Goal: Browse casually

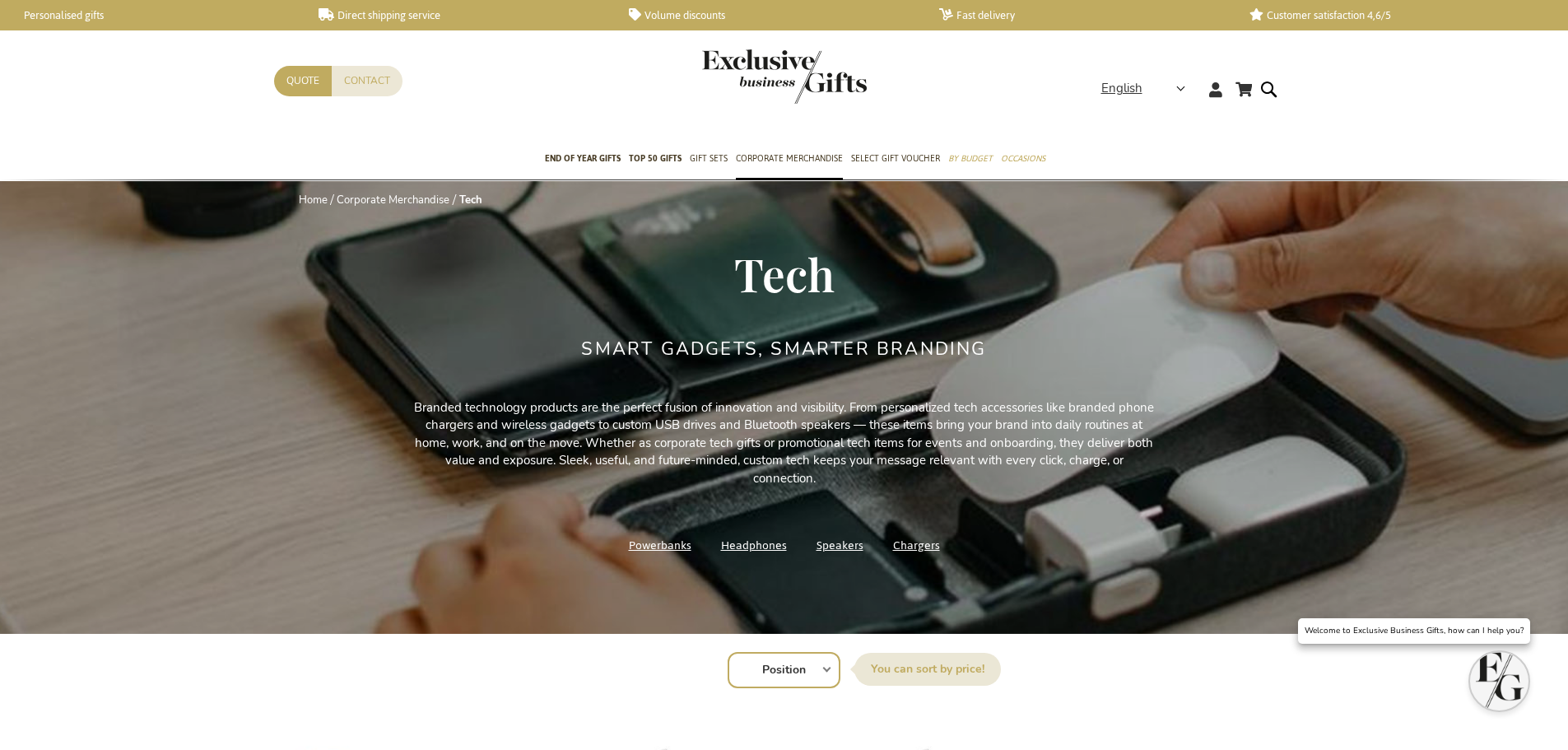
click at [1357, 107] on div "My Cart My Cart Close You have no items in your shopping cart. Skip to Content …" at bounding box center [784, 94] width 1568 height 90
click at [739, 62] on img "store logo" at bounding box center [785, 76] width 165 height 55
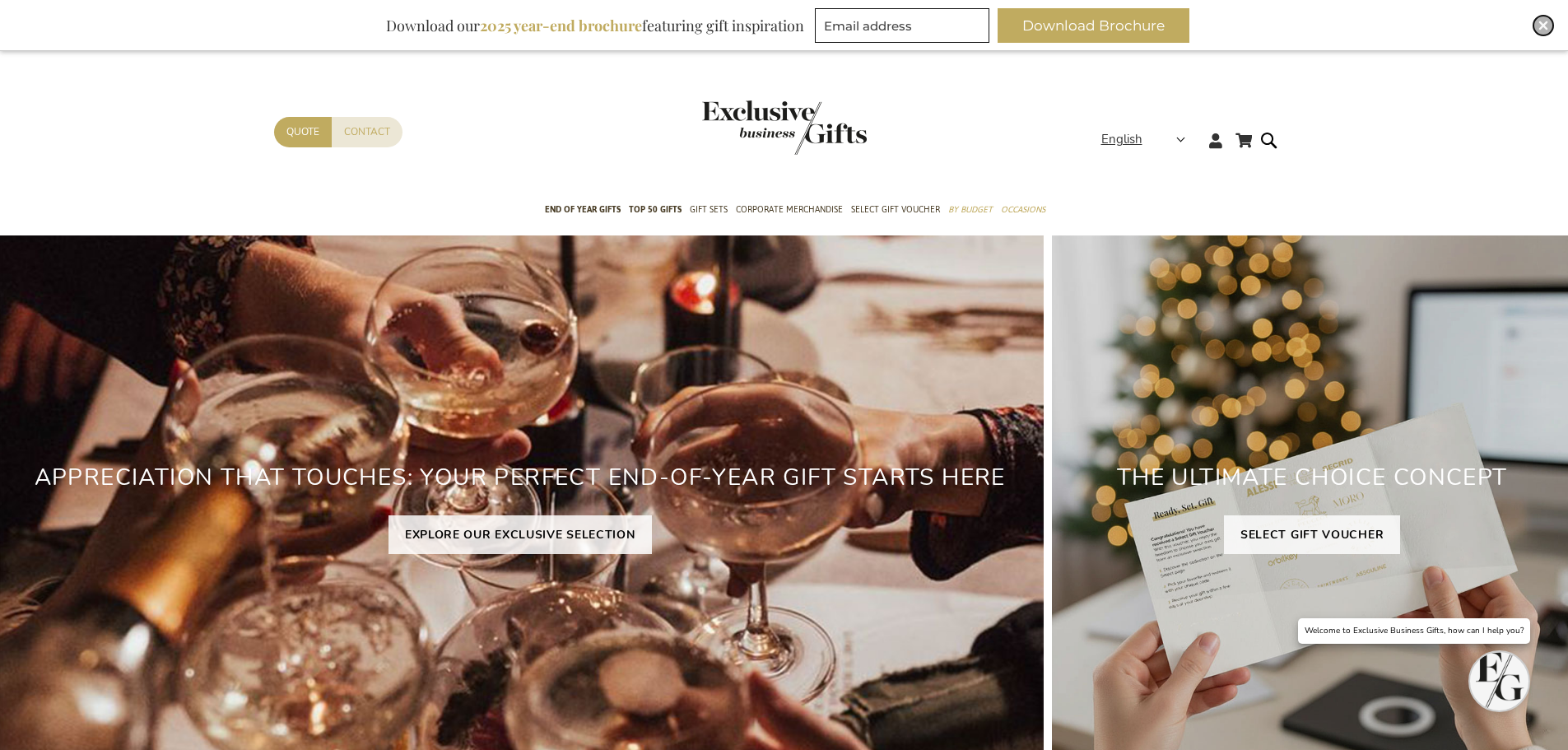
click at [1546, 24] on img "Close" at bounding box center [1543, 25] width 10 height 10
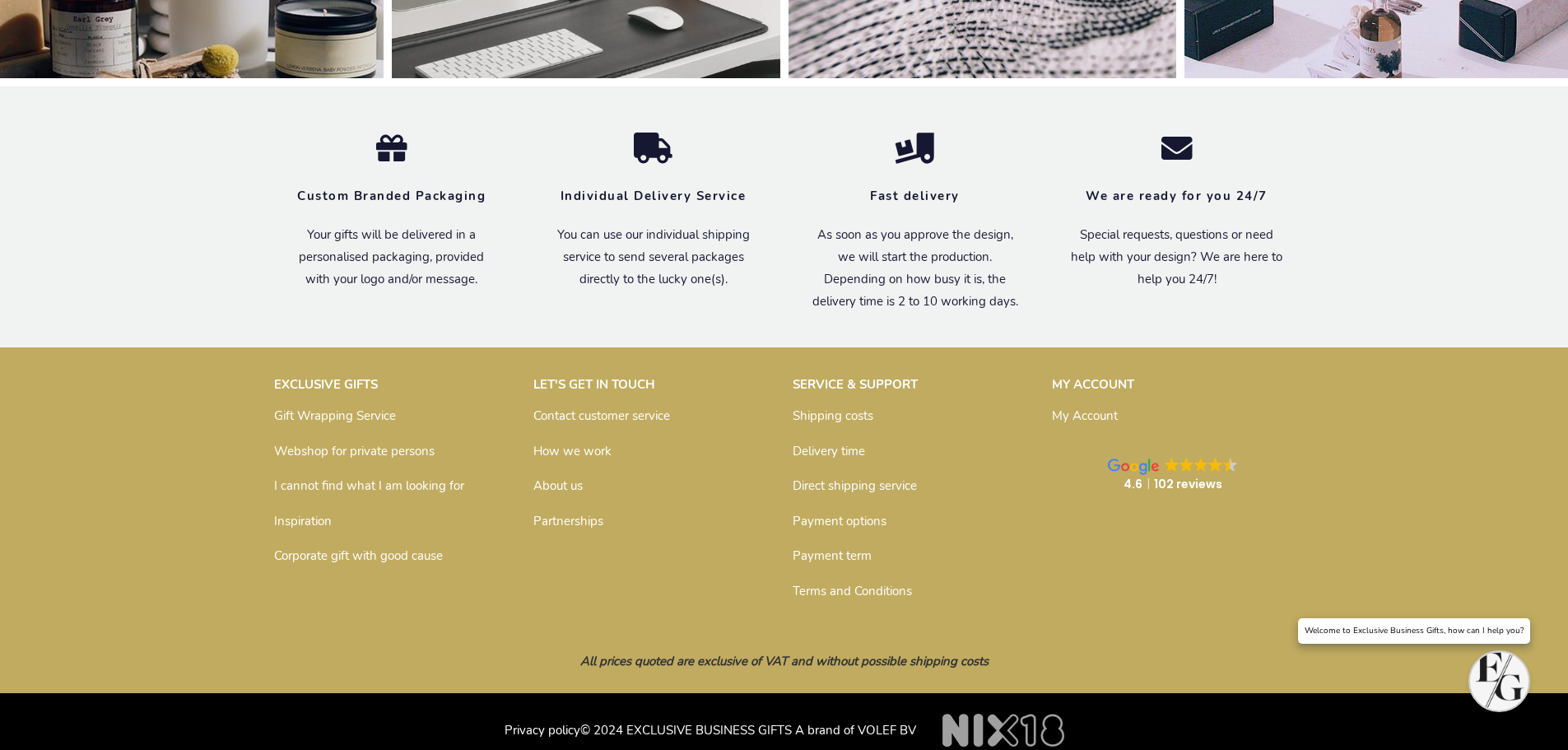
scroll to position [5490, 0]
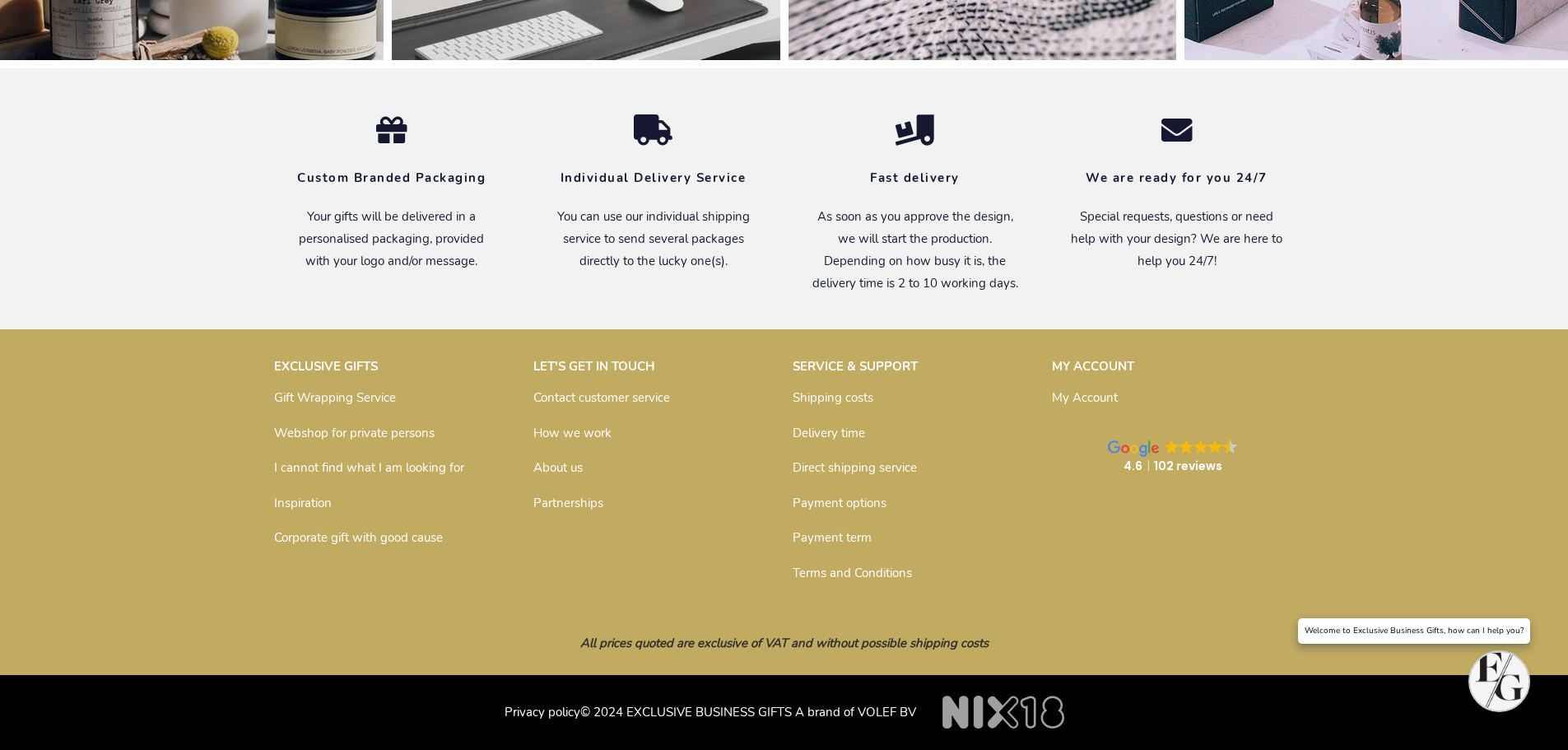
click at [1385, 353] on div "EXCLUSIVE GIFTS Gift Wrapping Service Webshop for private persons I cannot find…" at bounding box center [784, 471] width 1568 height 244
